Goal: Use online tool/utility: Use online tool/utility

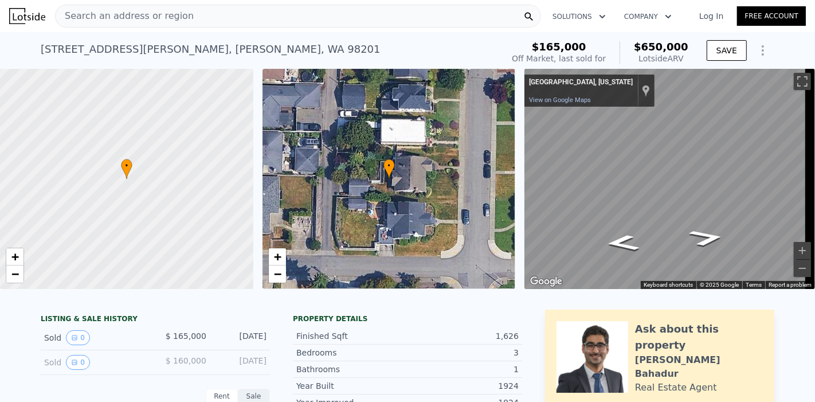
click at [213, 18] on div "Search an address or region" at bounding box center [298, 16] width 486 height 23
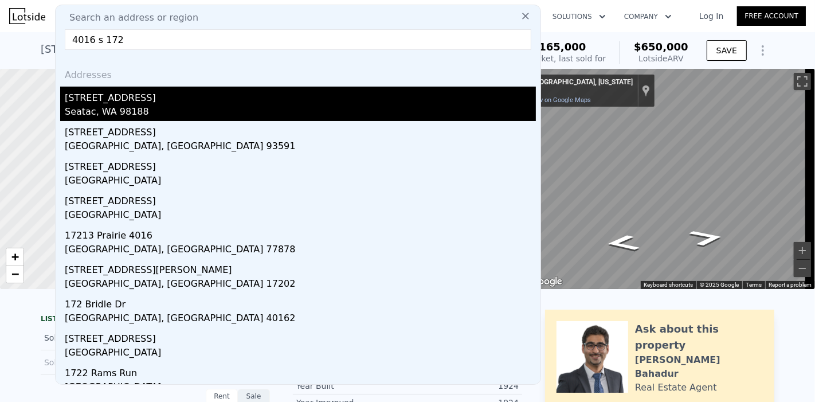
type input "4016 s 172"
click at [180, 96] on div "[STREET_ADDRESS]" at bounding box center [300, 96] width 471 height 18
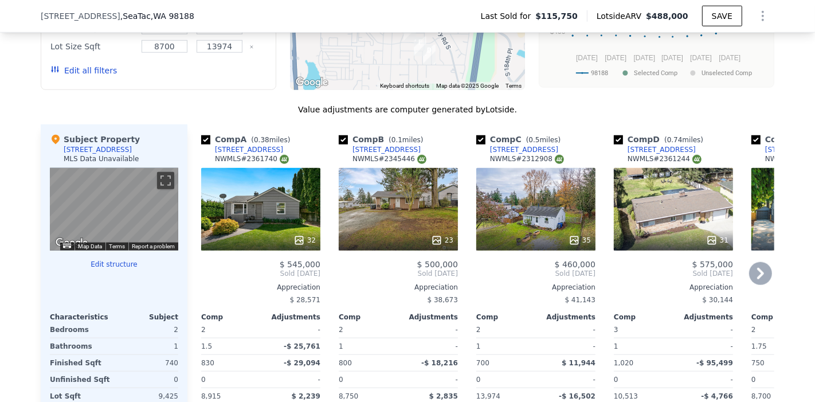
scroll to position [891, 0]
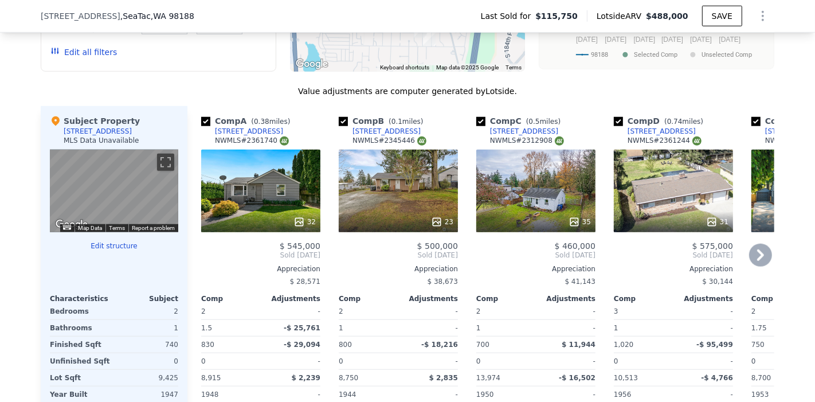
click at [451, 194] on div "23" at bounding box center [398, 191] width 119 height 83
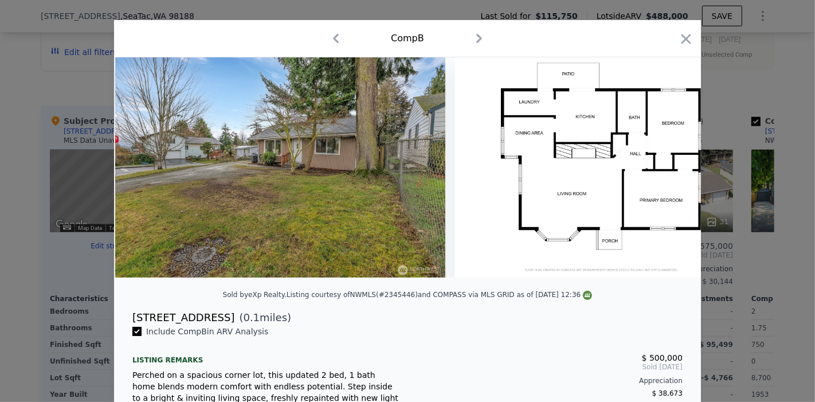
scroll to position [0, 7170]
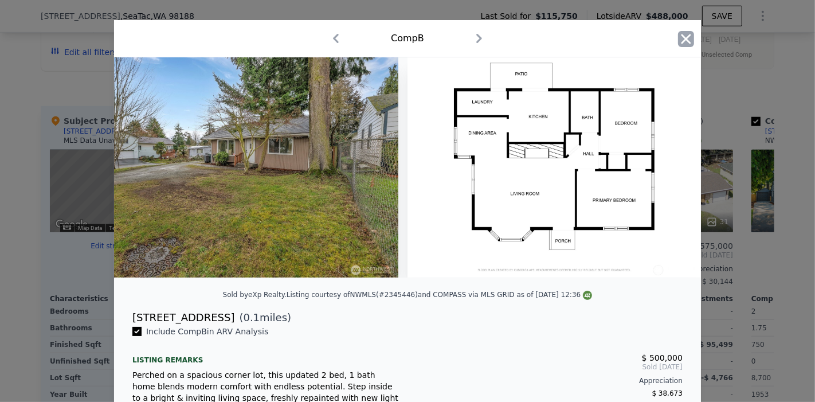
click at [684, 35] on icon "button" at bounding box center [686, 39] width 10 height 10
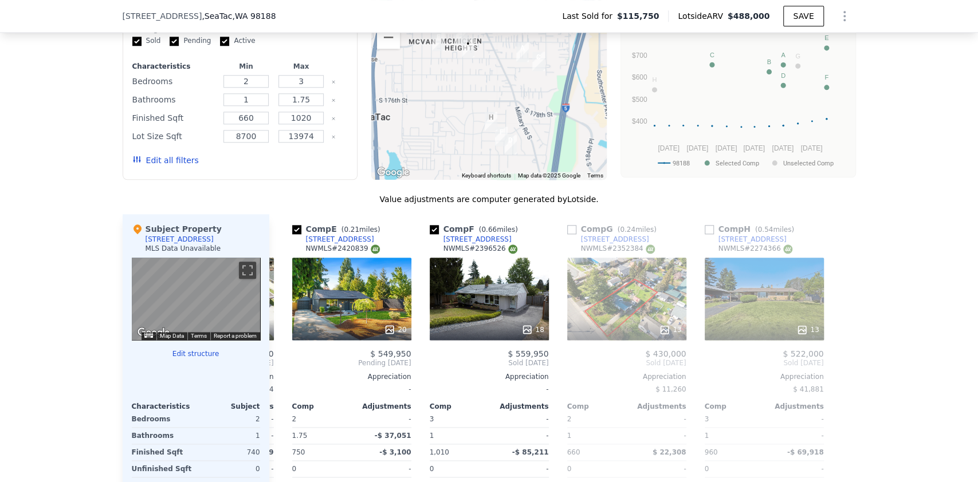
scroll to position [815, 0]
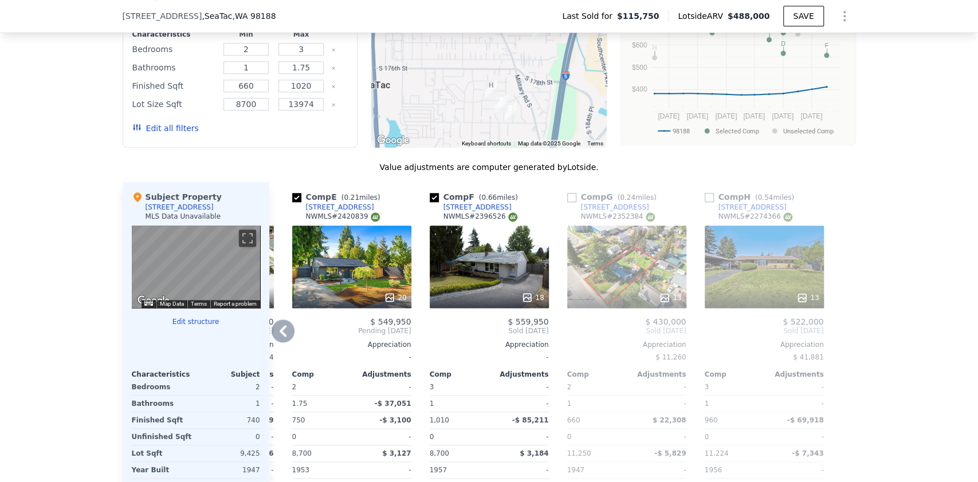
click at [335, 286] on div "20" at bounding box center [351, 267] width 119 height 83
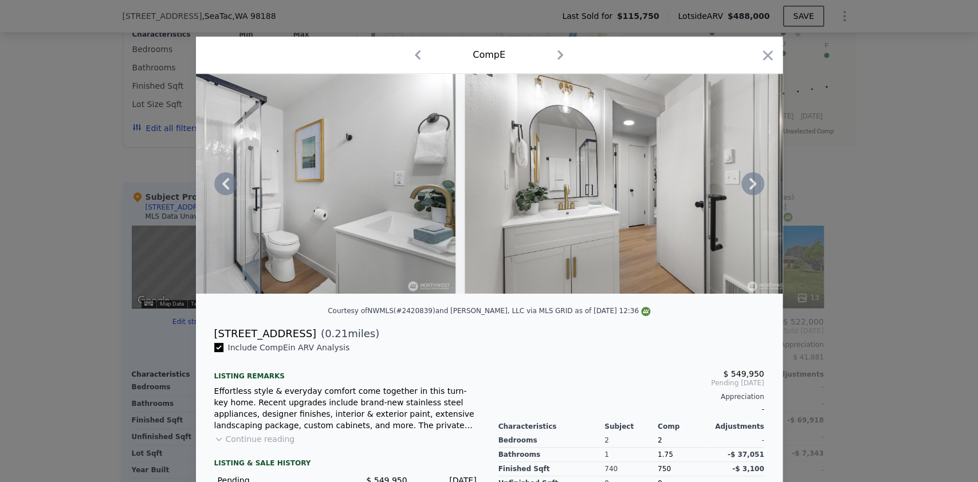
scroll to position [0, 3503]
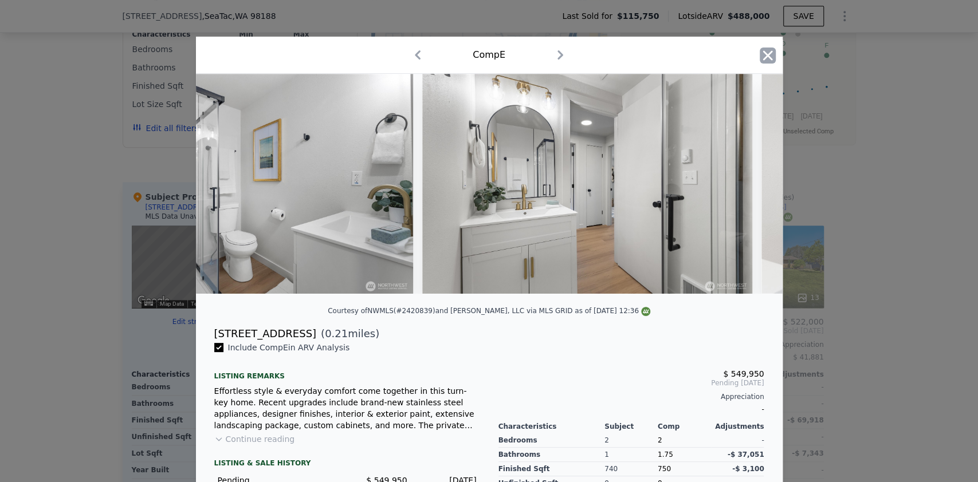
click at [765, 58] on icon "button" at bounding box center [768, 56] width 16 height 16
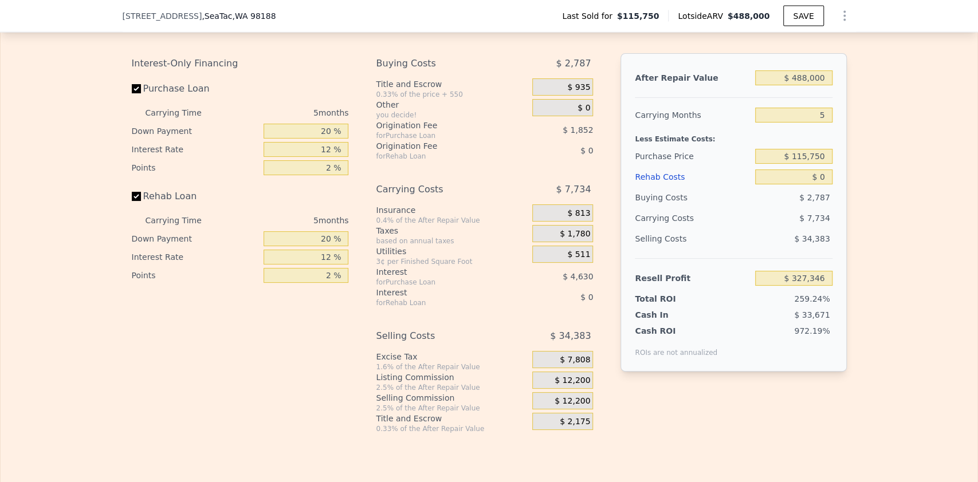
scroll to position [1425, 0]
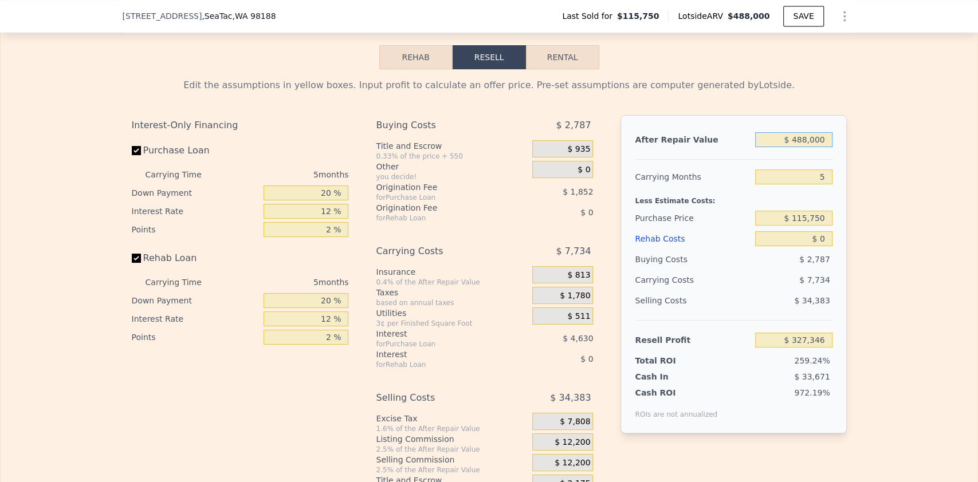
click at [800, 147] on input "$ 488,000" at bounding box center [793, 139] width 77 height 15
click at [806, 147] on input "$ 488,000" at bounding box center [793, 139] width 77 height 15
type input "$ 50"
type input "-$ 125,961"
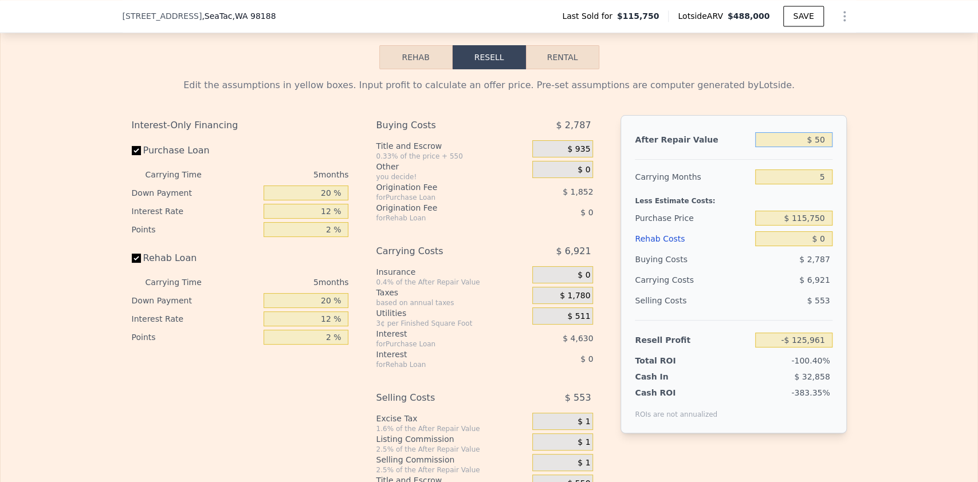
type input "$ 500"
type input "-$ 125,545"
type input "$ 50,000"
type input "-$ 79,558"
type input "$ 500,000"
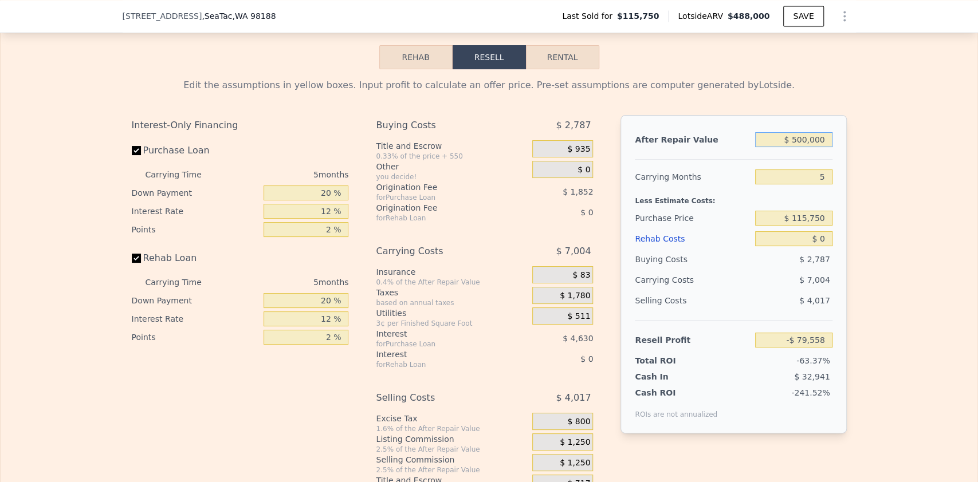
type input "$ 338,494"
type input "$ 500,000"
drag, startPoint x: 818, startPoint y: 200, endPoint x: 843, endPoint y: 199, distance: 25.2
click at [814, 199] on div "Edit the assumptions in yellow boxes. Input profit to calculate an offer price.…" at bounding box center [489, 282] width 733 height 426
type input "4"
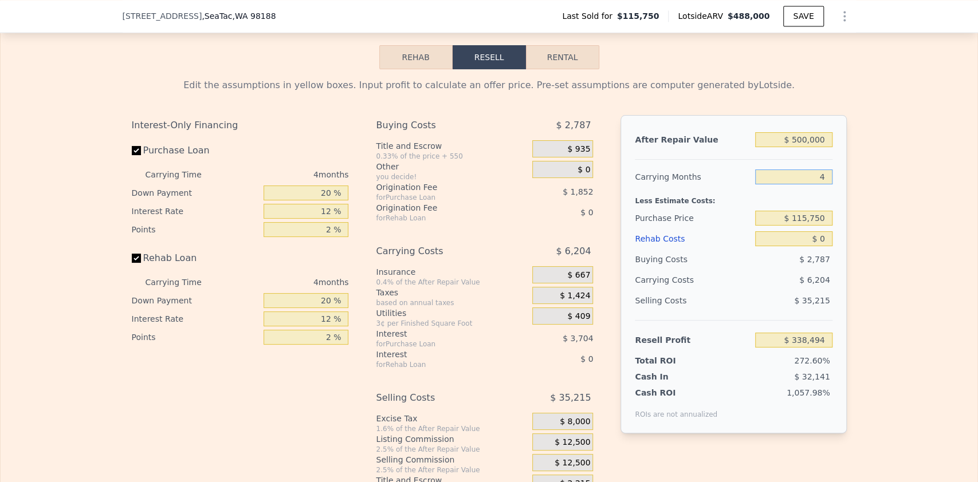
type input "$ 340,044"
type input "4"
click at [812, 226] on input "$ 115,750" at bounding box center [793, 218] width 77 height 15
click at [809, 226] on input "$ 115,750" at bounding box center [793, 218] width 77 height 15
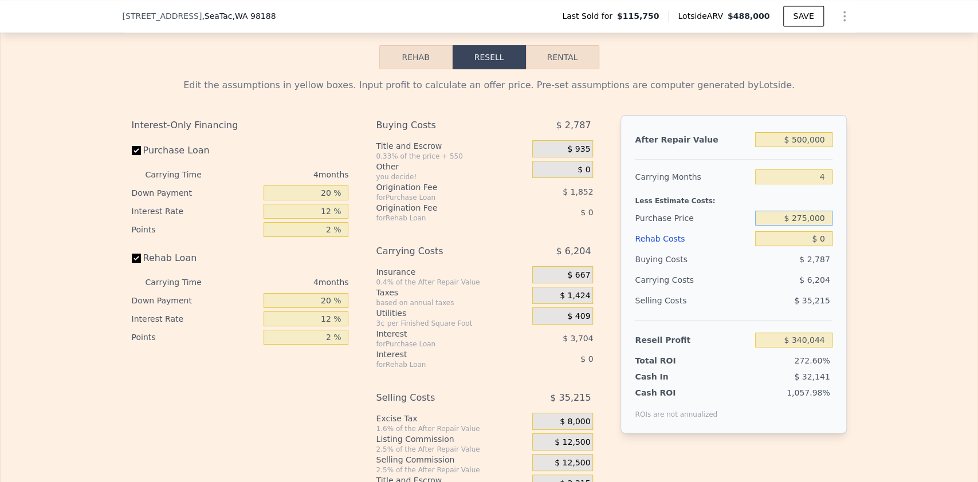
type input "$ 275,000"
click at [814, 246] on input "$ 0" at bounding box center [793, 238] width 77 height 15
type input "$ 172,619"
drag, startPoint x: 819, startPoint y: 257, endPoint x: 816, endPoint y: 262, distance: 6.4
click at [814, 246] on input "$ 0" at bounding box center [793, 238] width 77 height 15
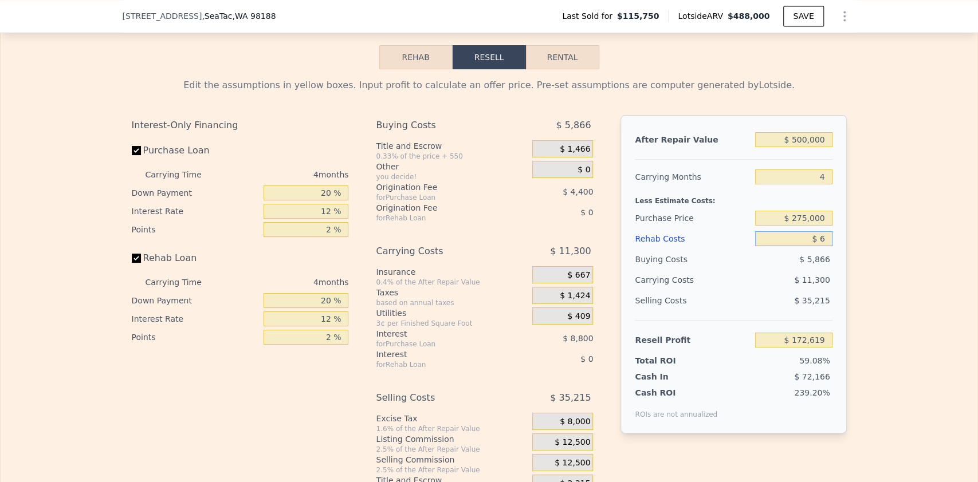
type input "$ 65"
type input "$ 172,549"
type input "$ 650"
type input "$ 171,939"
type input "$ 6,500"
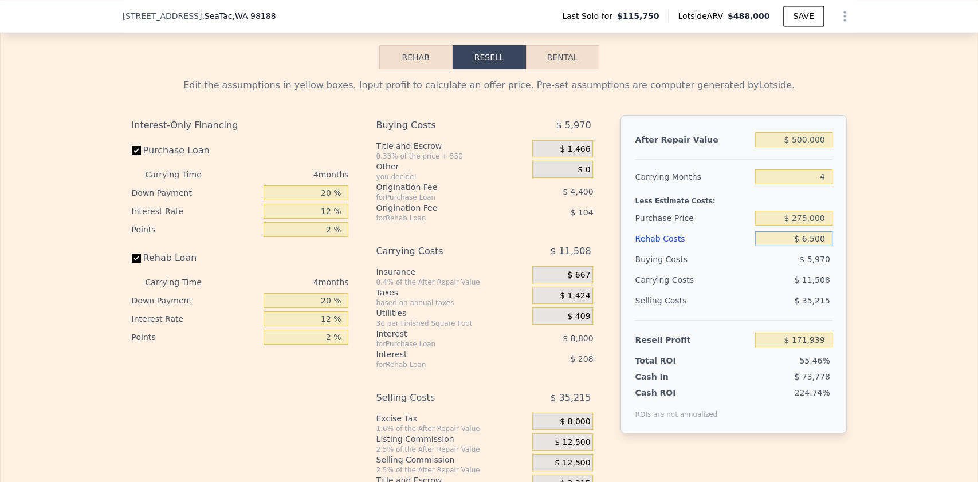
type input "$ 165,807"
type input "$ 65,000"
type input "$ 104,499"
click at [814, 282] on div "Edit the assumptions in yellow boxes. Input profit to calculate an offer price.…" at bounding box center [489, 282] width 977 height 426
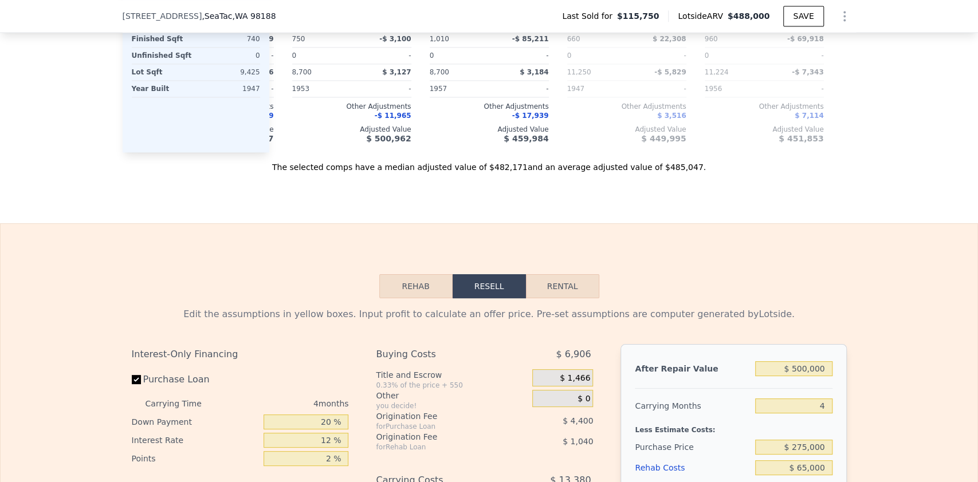
scroll to position [1273, 0]
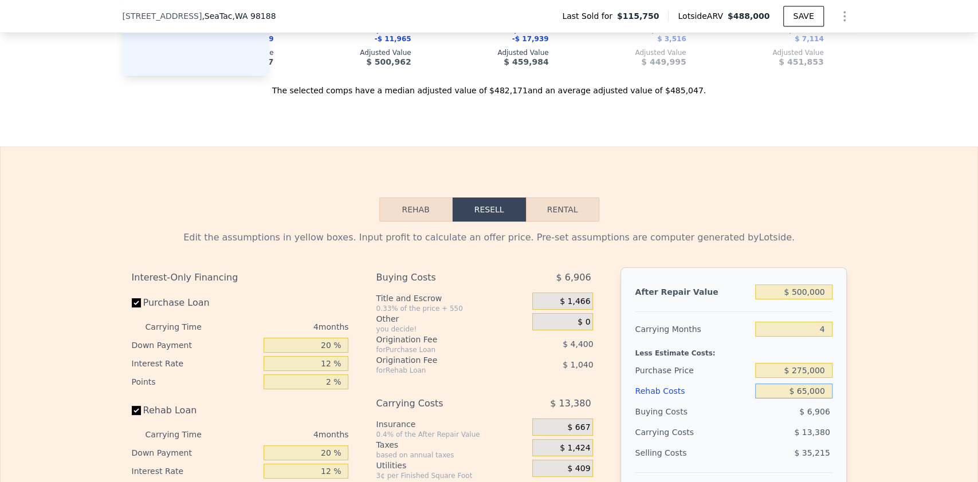
drag, startPoint x: 798, startPoint y: 415, endPoint x: 804, endPoint y: 413, distance: 7.2
click at [804, 399] on input "$ 65,000" at bounding box center [793, 391] width 77 height 15
click at [814, 399] on input "$ 65,000" at bounding box center [793, 391] width 77 height 15
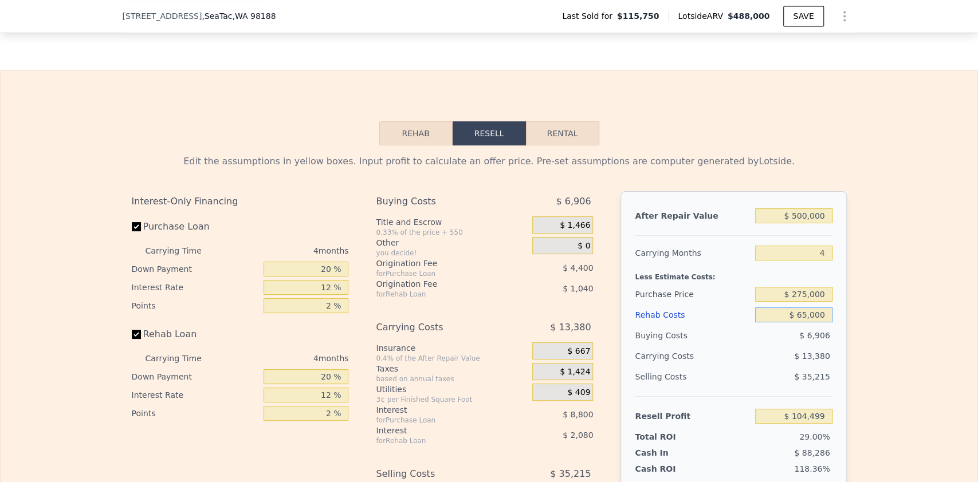
scroll to position [1502, 0]
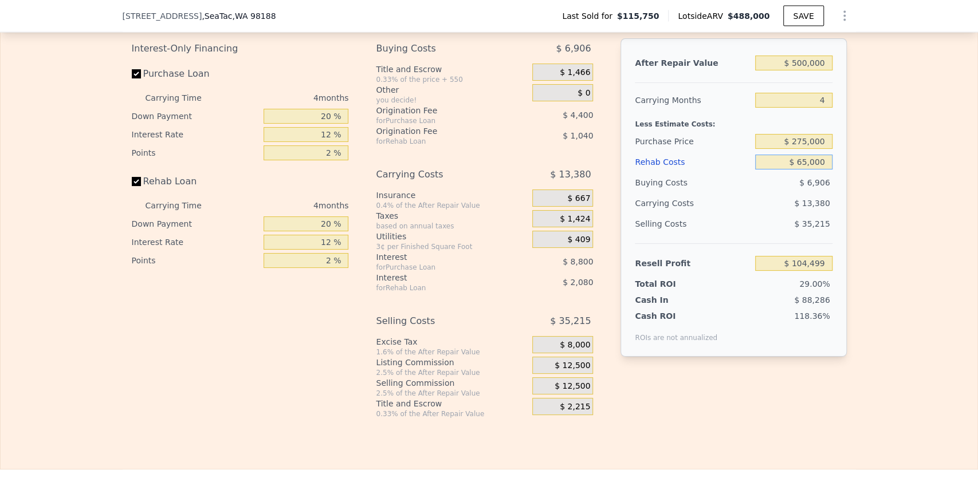
click at [799, 170] on input "$ 65,000" at bounding box center [793, 162] width 77 height 15
click at [798, 170] on input "$ 65,000" at bounding box center [793, 162] width 77 height 15
drag, startPoint x: 795, startPoint y: 186, endPoint x: 802, endPoint y: 181, distance: 8.3
click at [802, 170] on input "$ 65,000" at bounding box center [793, 162] width 77 height 15
type input "$ 45,000"
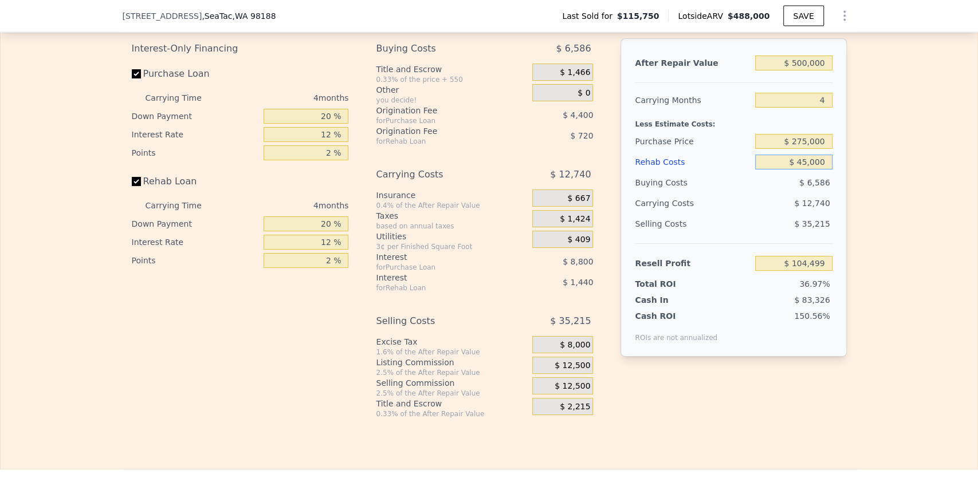
type input "$ 125,459"
type input "$ 45,000"
click at [814, 184] on div "Edit the assumptions in yellow boxes. Input profit to calculate an offer price.…" at bounding box center [489, 206] width 977 height 426
drag, startPoint x: 792, startPoint y: 163, endPoint x: 842, endPoint y: 155, distance: 50.5
click at [814, 163] on div "After Repair Value $ 500,000 Carrying Months 4 Less Estimate Costs: Purchase Pr…" at bounding box center [733, 197] width 226 height 319
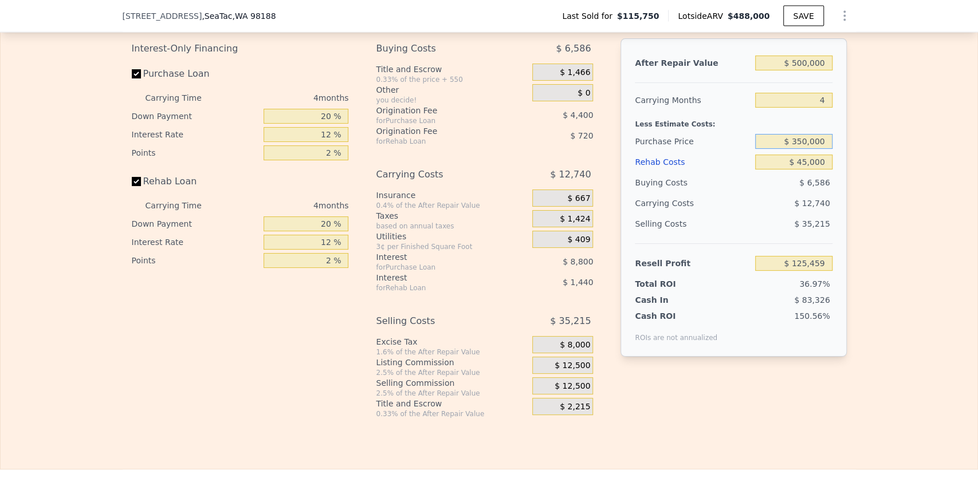
type input "$ 350,000"
click at [814, 163] on div "After Repair Value $ 500,000 Carrying Months 4 Less Estimate Costs: Purchase Pr…" at bounding box center [733, 197] width 226 height 319
type input "$ 46,609"
drag, startPoint x: 802, startPoint y: 183, endPoint x: 798, endPoint y: 190, distance: 8.3
click at [798, 170] on input "$ 45,000" at bounding box center [793, 162] width 77 height 15
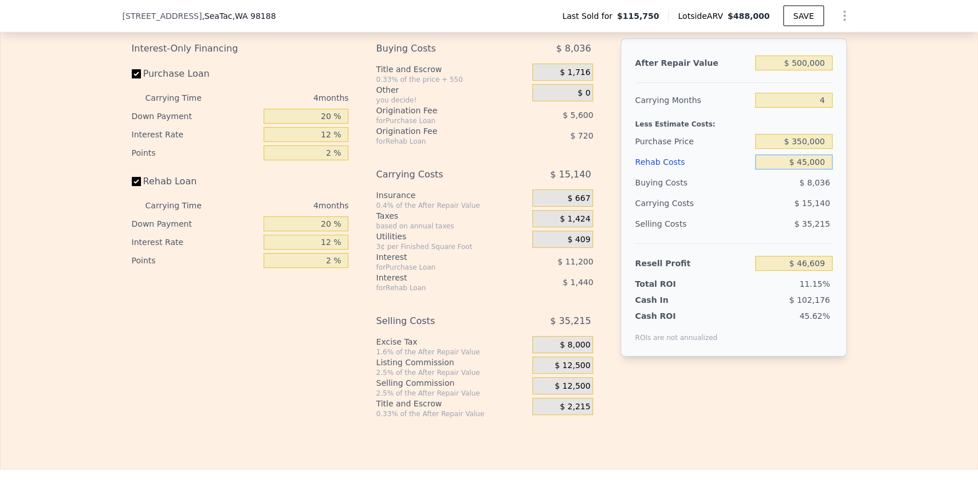
type input "$ 5,000"
type input "$ 88,529"
type input "$ 55,000"
type input "$ 36,129"
type input "$ 55,000"
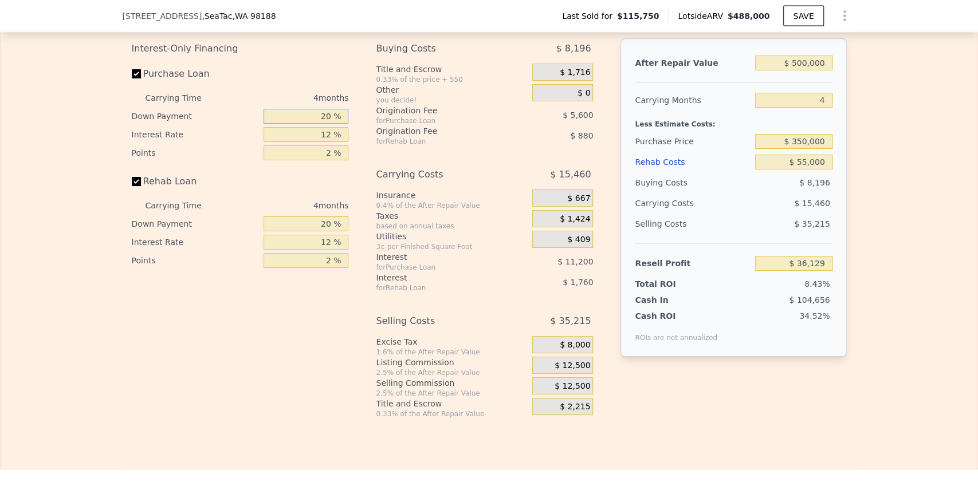
click at [322, 124] on input "20 %" at bounding box center [306, 116] width 85 height 15
type input "0 %"
type input "$ 31,929"
type input "10 %"
type input "$ 34,029"
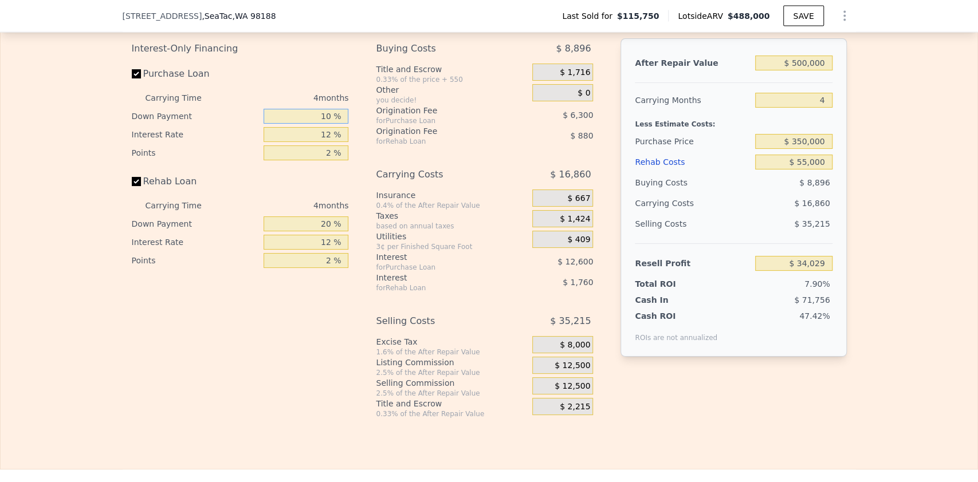
type input "10 %"
click at [325, 142] on input "12 %" at bounding box center [306, 134] width 85 height 15
type input "10 %"
type input "$ 36,129"
type input "10 %"
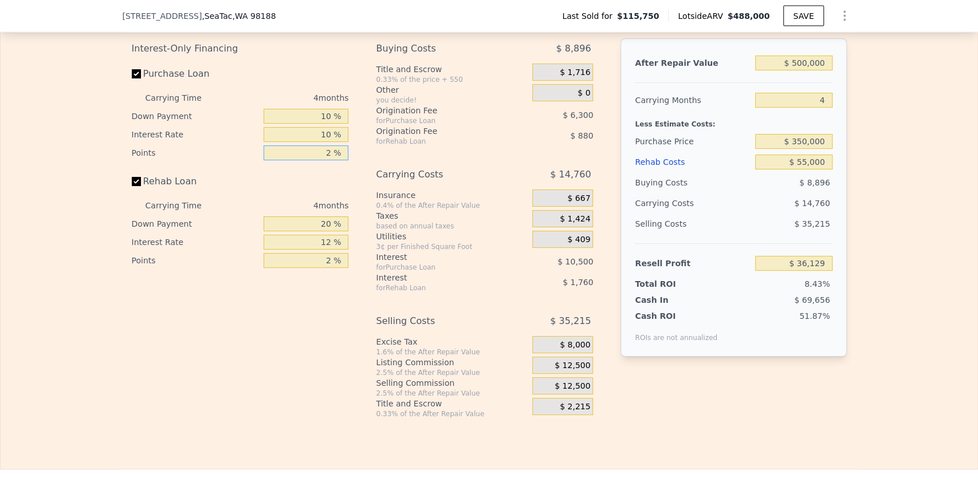
drag, startPoint x: 327, startPoint y: 175, endPoint x: 321, endPoint y: 178, distance: 5.9
click at [321, 160] on input "2 %" at bounding box center [306, 153] width 85 height 15
type input "1 %"
type input "$ 39,279"
type input "1 %"
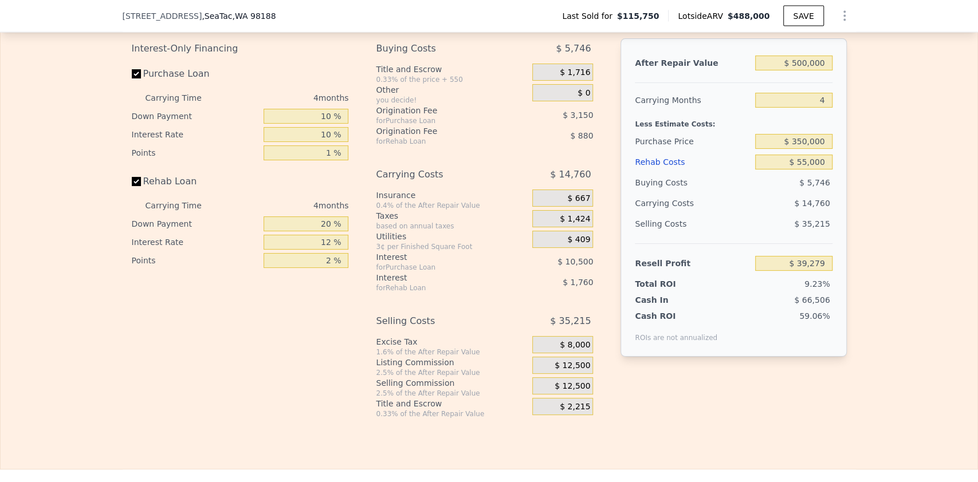
click at [349, 172] on div "Interest-Only Financing Purchase Loan Carrying Time 4 months Down Payment 10 % …" at bounding box center [245, 228] width 226 height 380
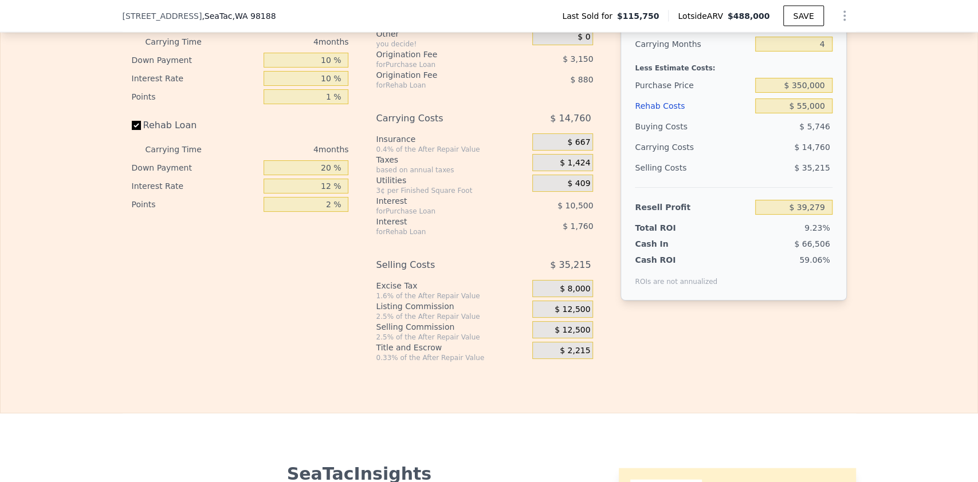
scroll to position [1578, 0]
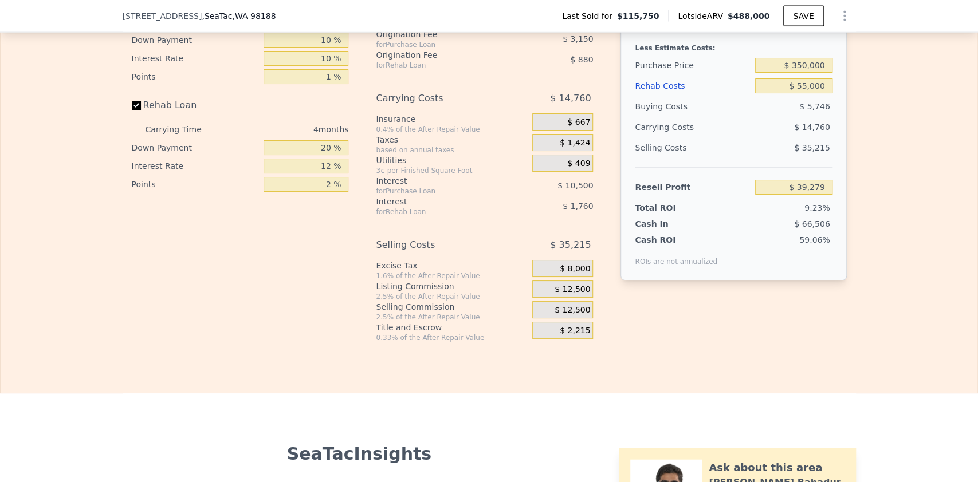
click at [565, 316] on span "$ 12,500" at bounding box center [573, 310] width 36 height 10
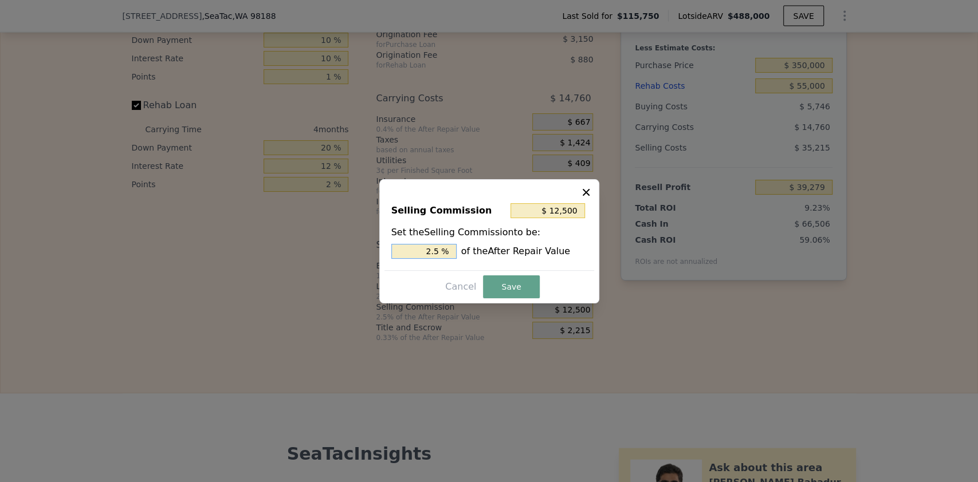
drag, startPoint x: 434, startPoint y: 250, endPoint x: 441, endPoint y: 252, distance: 7.1
click at [441, 252] on input "2.5 %" at bounding box center [423, 251] width 65 height 15
type input "$ 10,000"
type input "2 %"
click at [502, 286] on button "Save" at bounding box center [511, 287] width 56 height 23
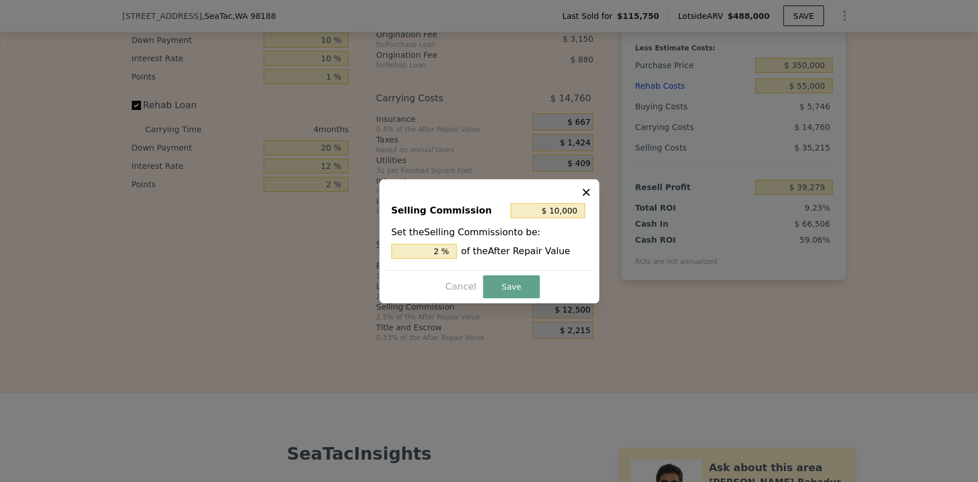
type input "$ 41,779"
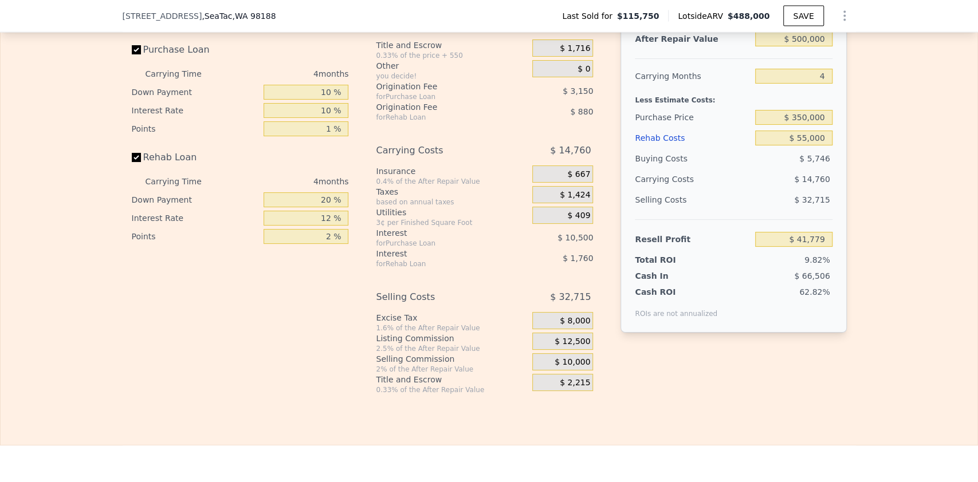
scroll to position [1502, 0]
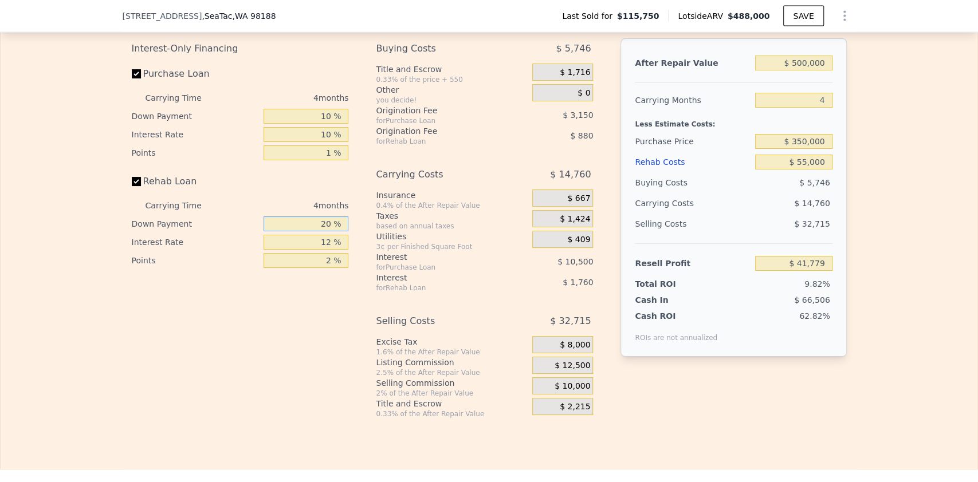
click at [320, 231] on input "20 %" at bounding box center [306, 224] width 85 height 15
type input "10 %"
type input "$ 41,449"
type input "10 %"
click at [326, 250] on input "12 %" at bounding box center [306, 242] width 85 height 15
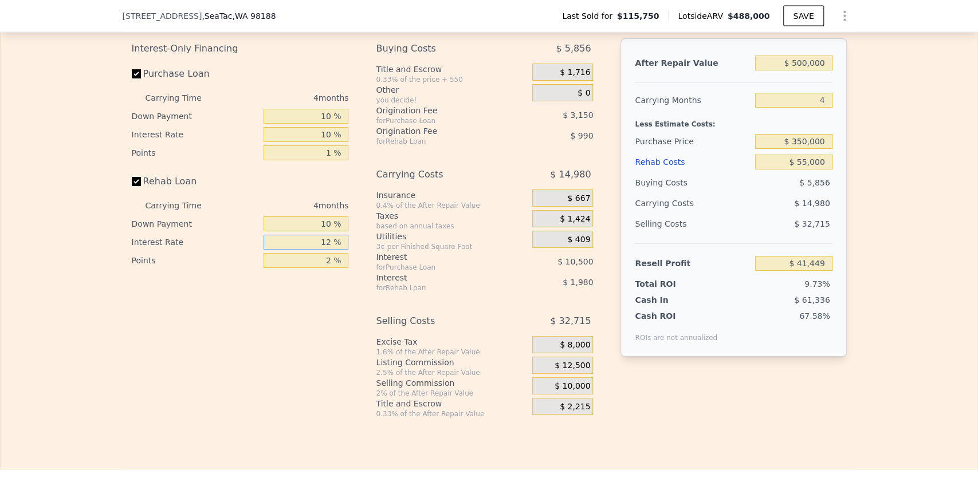
type input "10 %"
type input "$ 41,777"
type input "10 %"
click at [325, 268] on input "2 %" at bounding box center [306, 260] width 85 height 15
type input "1 %"
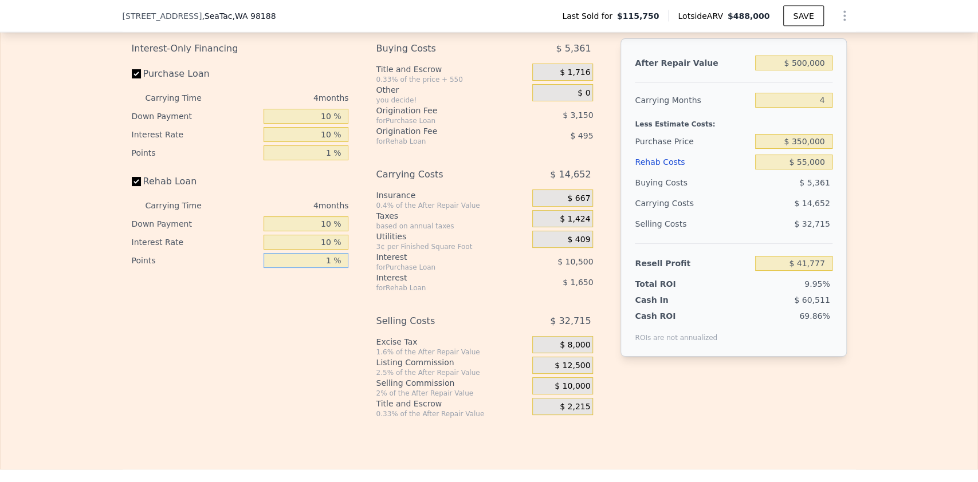
type input "$ 42,272"
type input "1 %"
click at [814, 303] on div "Edit the assumptions in yellow boxes. Input profit to calculate an offer price.…" at bounding box center [489, 206] width 977 height 426
click at [799, 149] on input "$ 350,000" at bounding box center [793, 141] width 77 height 15
type input "$ 300,000"
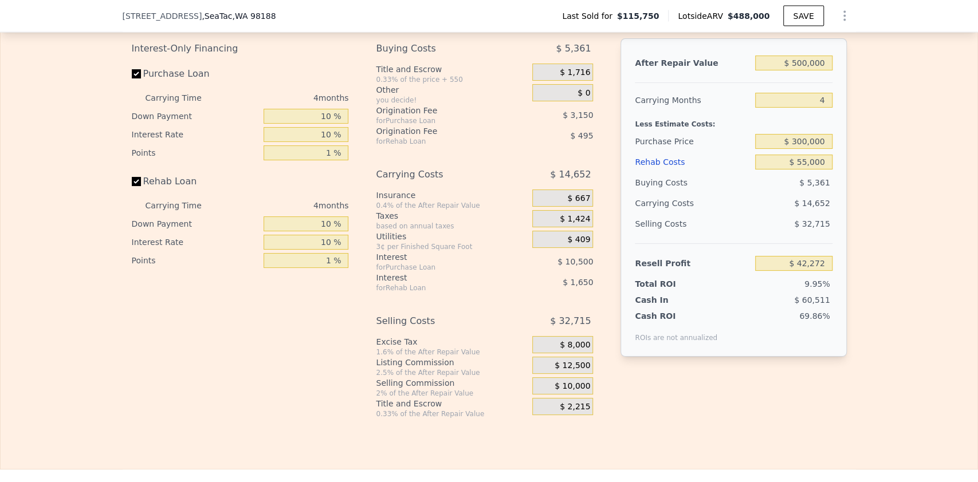
click at [814, 176] on div "After Repair Value $ 500,000 Carrying Months 4 Less Estimate Costs: Purchase Pr…" at bounding box center [733, 197] width 226 height 319
type input "$ 94,389"
click at [799, 149] on input "$ 300,000" at bounding box center [793, 141] width 77 height 15
type input "$ 310,000"
click at [814, 172] on div "Edit the assumptions in yellow boxes. Input profit to calculate an offer price.…" at bounding box center [489, 206] width 733 height 426
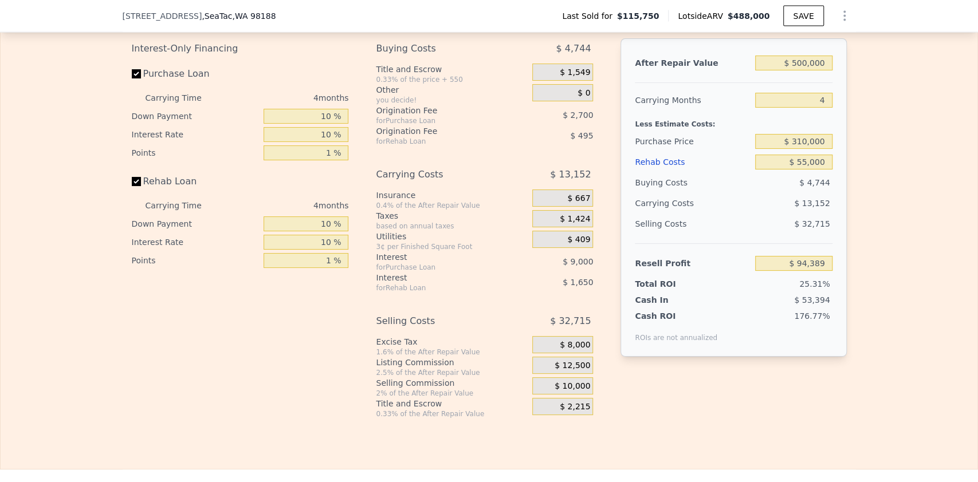
type input "$ 83,966"
